Goal: Find specific page/section: Find specific page/section

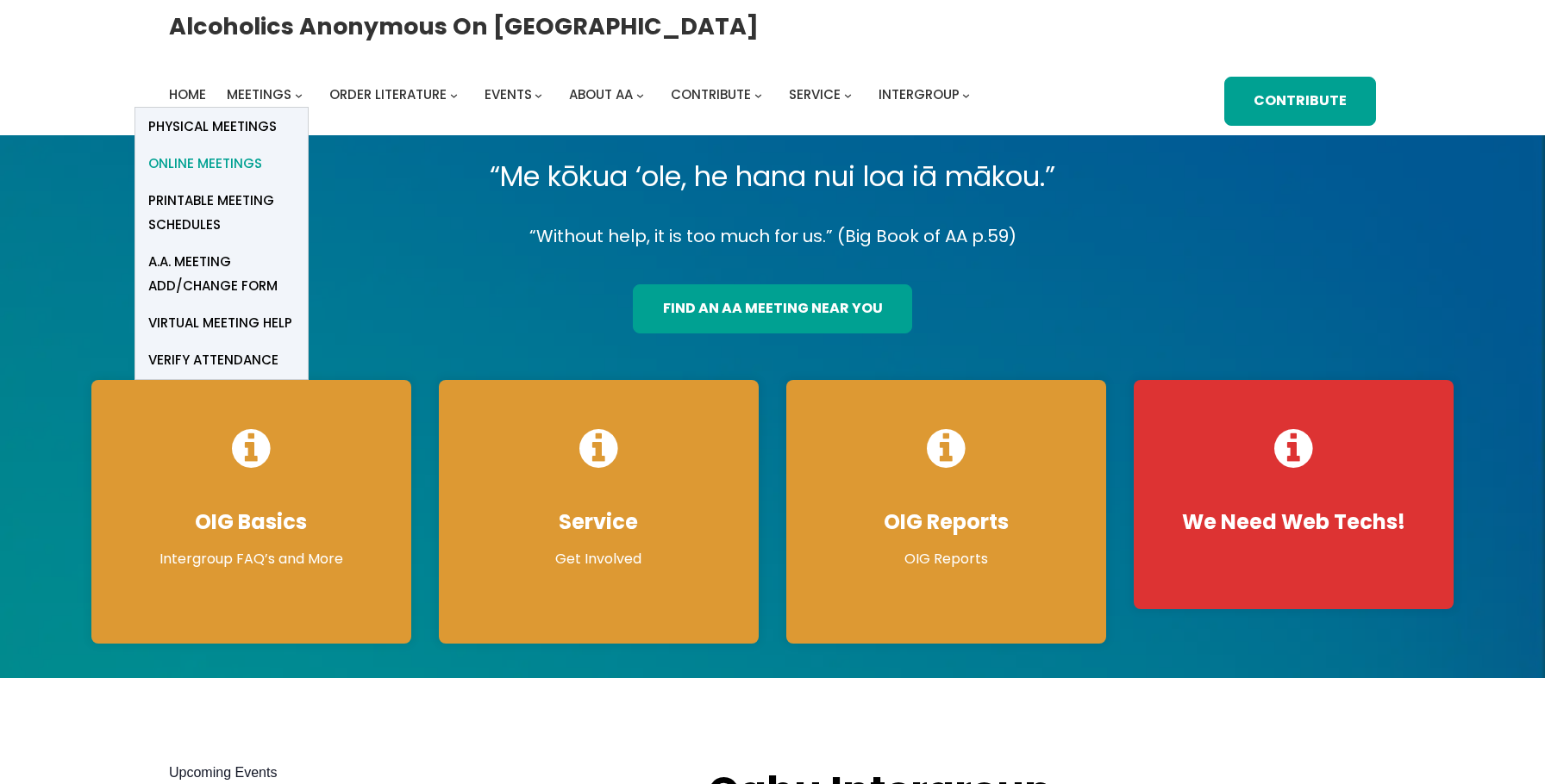
click at [243, 160] on span "Online Meetings" at bounding box center [205, 164] width 113 height 24
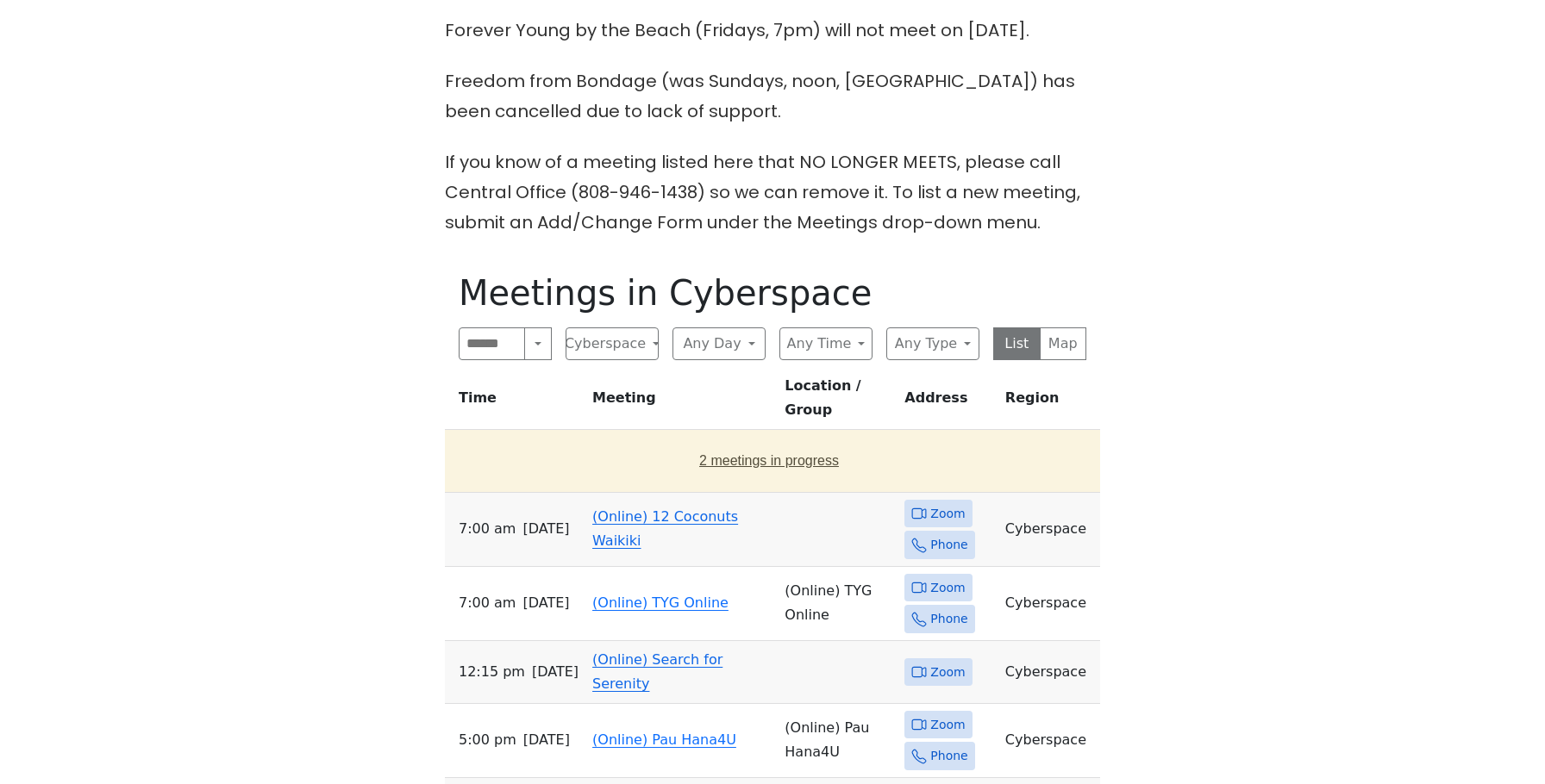
scroll to position [685, 0]
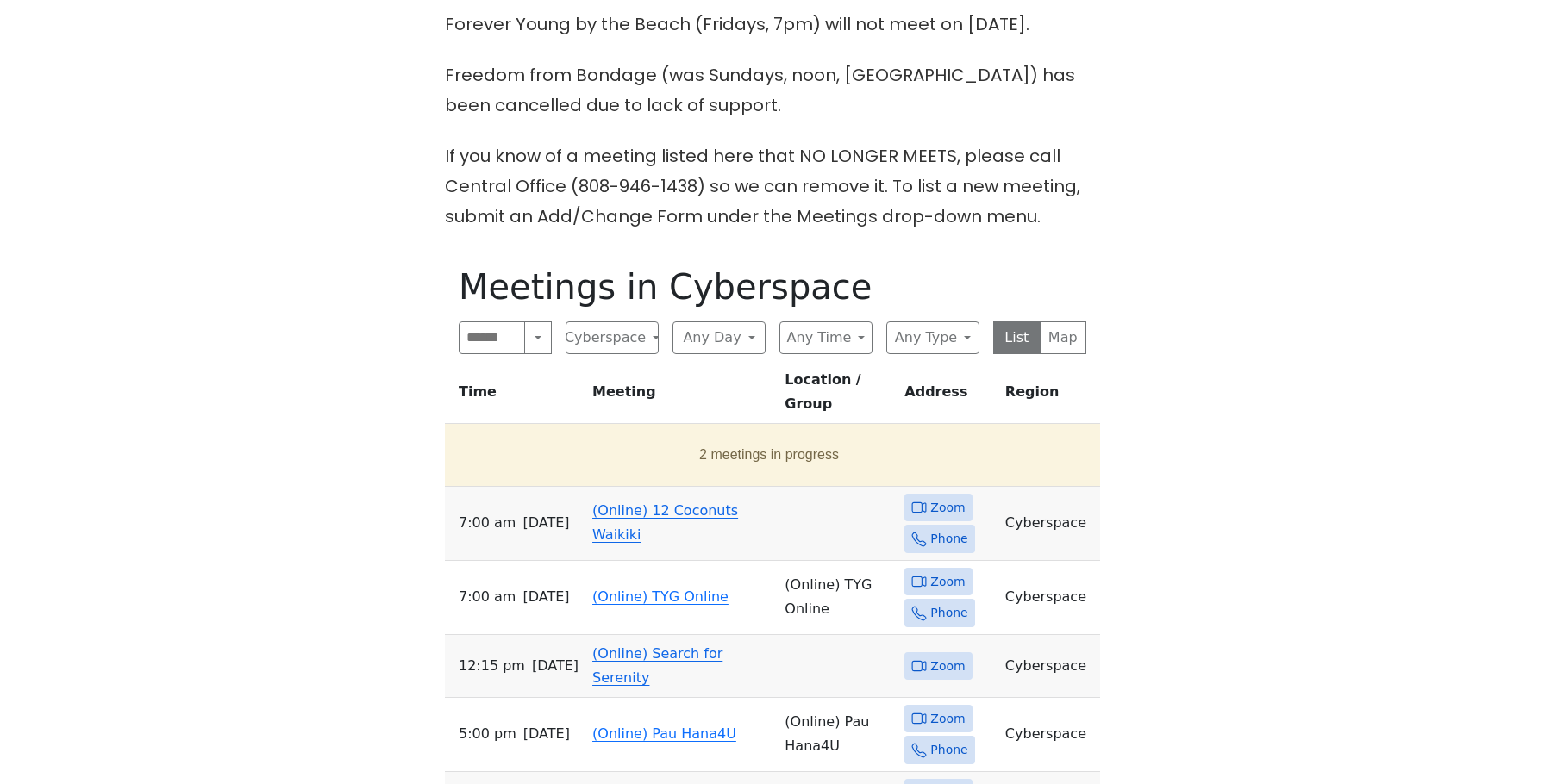
click at [645, 502] on link "(Online) 12 Coconuts Waikiki" at bounding box center [665, 522] width 146 height 40
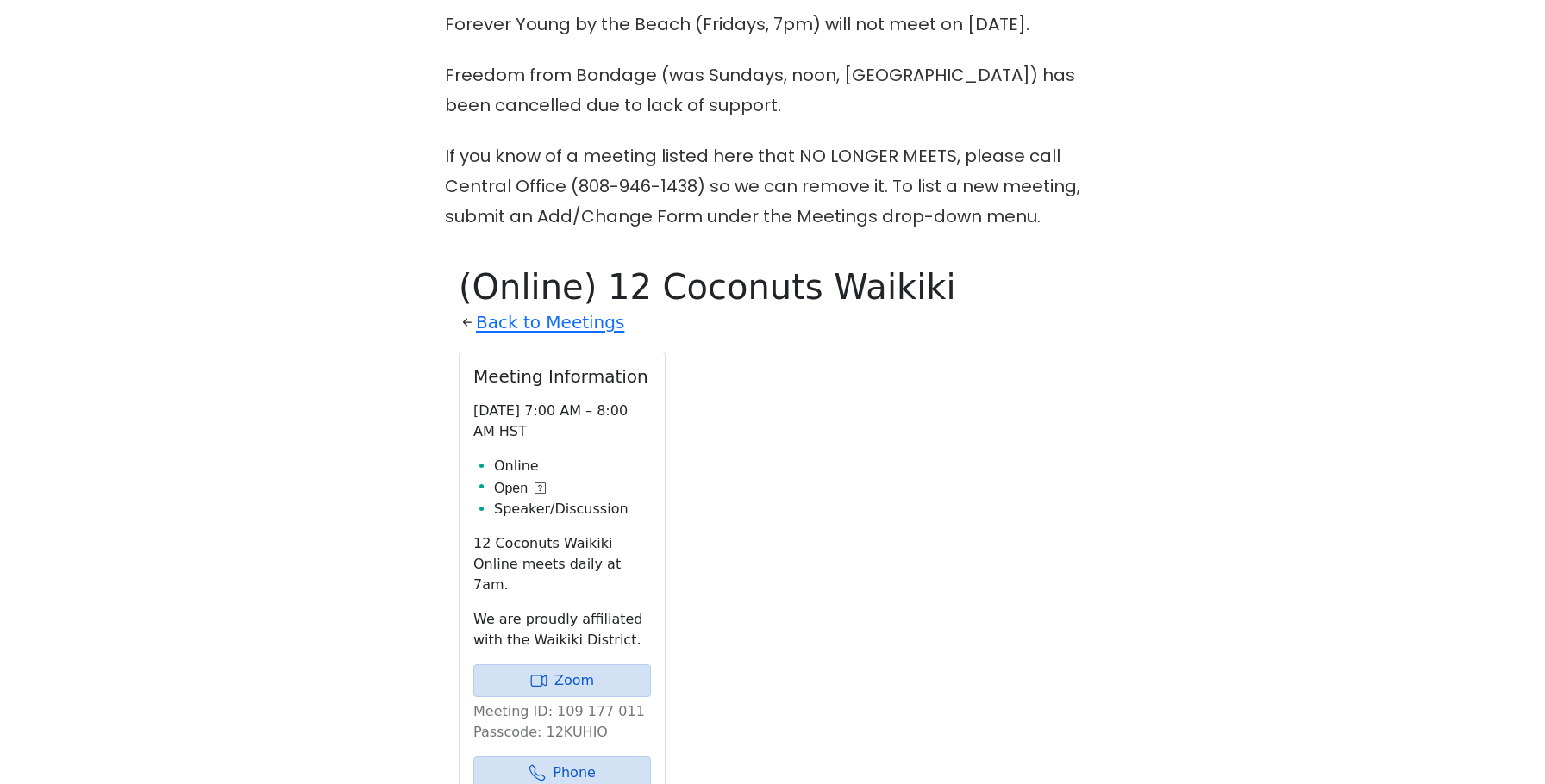
scroll to position [907, 0]
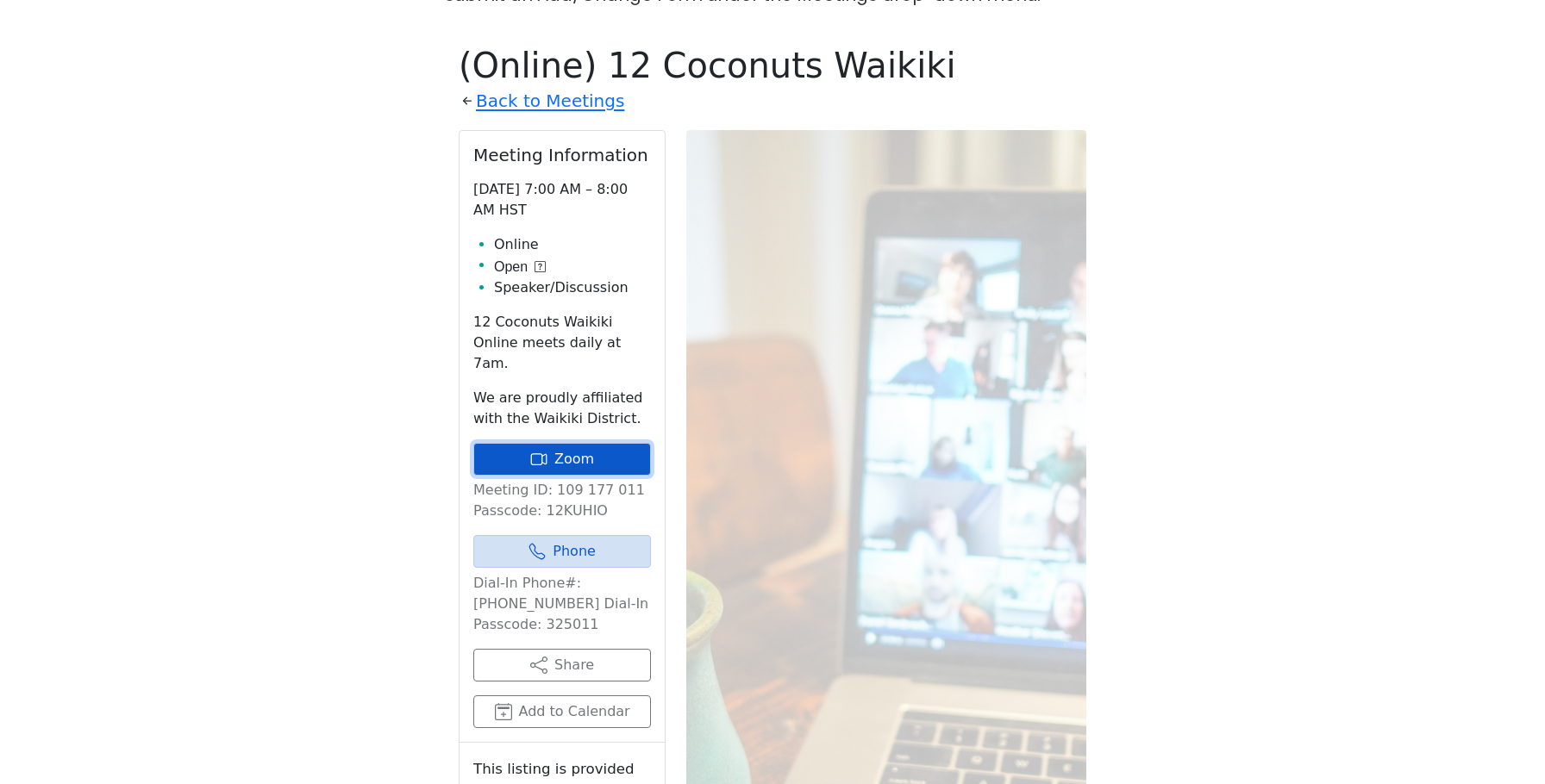
click at [584, 443] on link "Zoom" at bounding box center [562, 460] width 178 height 33
